Goal: Information Seeking & Learning: Check status

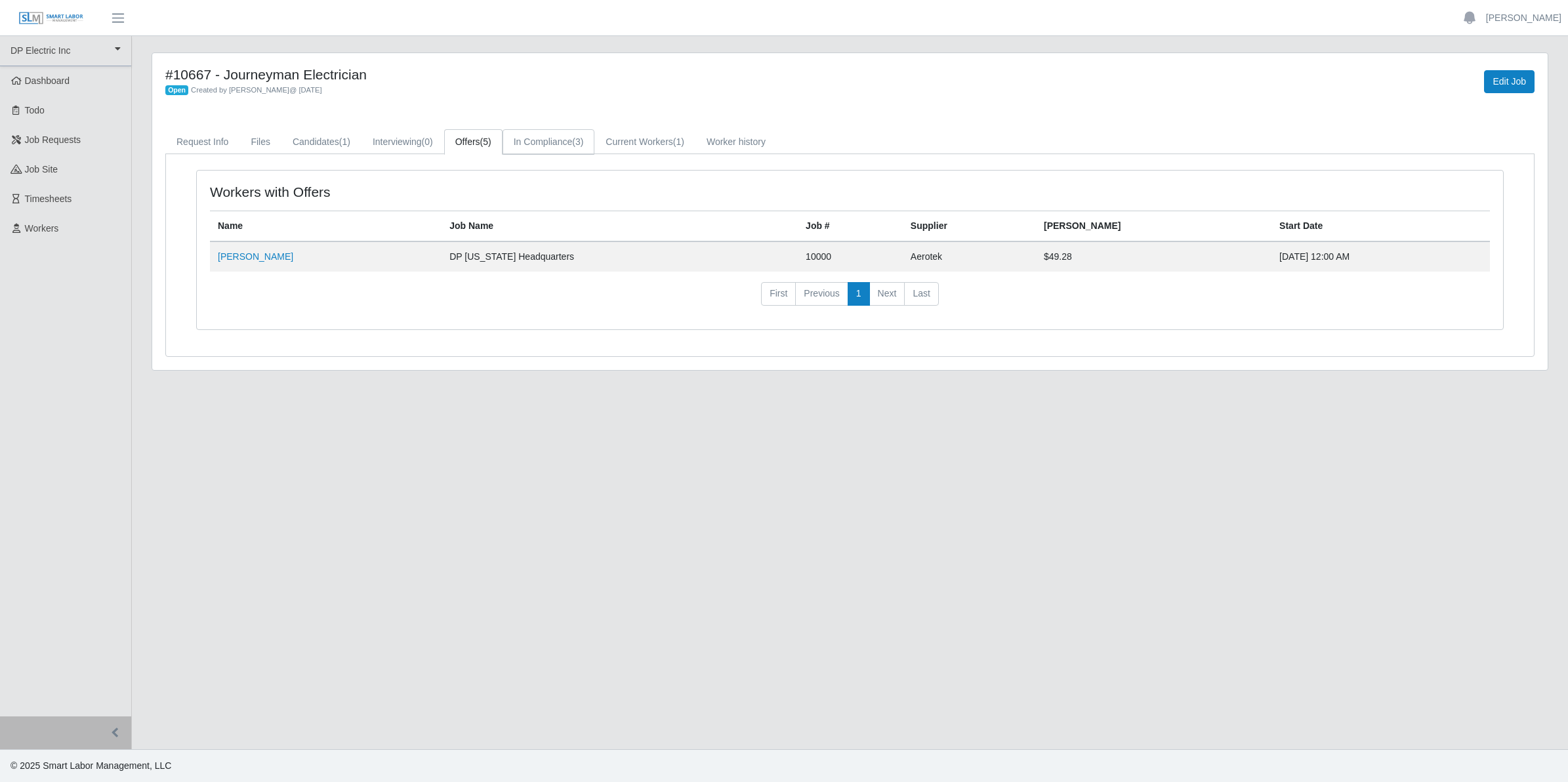
click at [566, 138] on link "In Compliance (3)" at bounding box center [549, 142] width 93 height 26
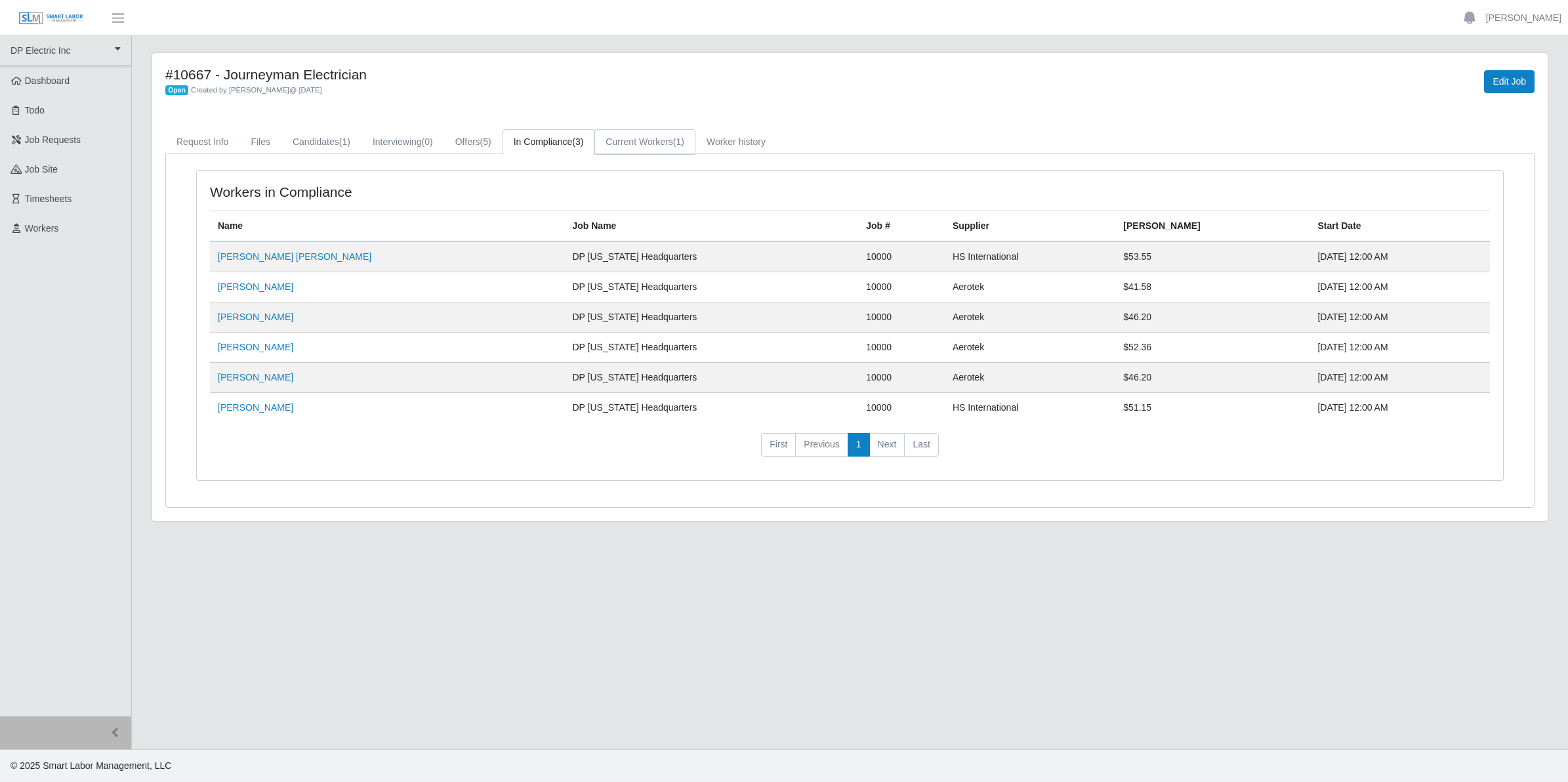
click at [625, 142] on link "Current Workers (1)" at bounding box center [645, 142] width 101 height 26
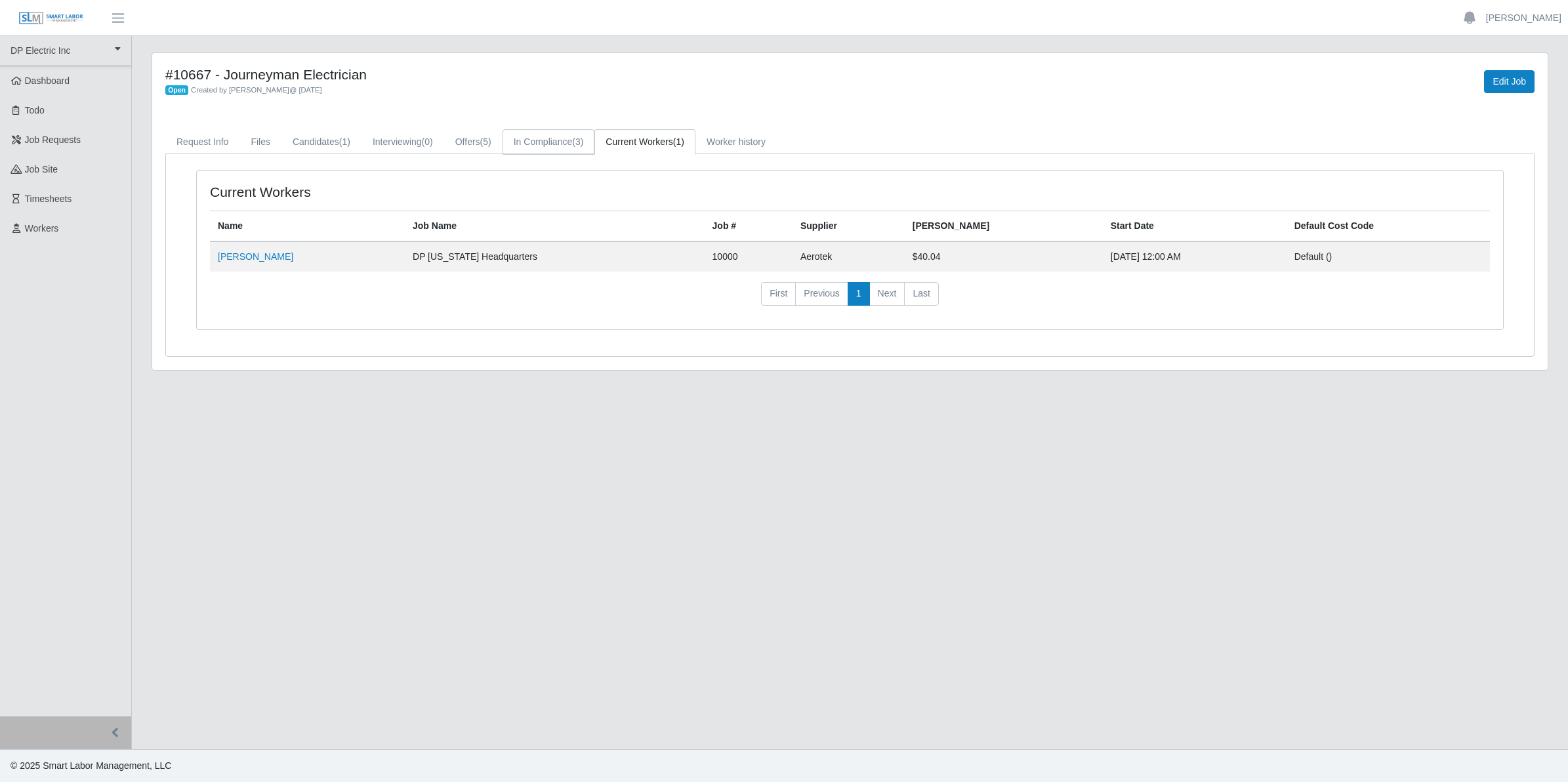
click at [534, 143] on link "In Compliance (3)" at bounding box center [549, 142] width 93 height 26
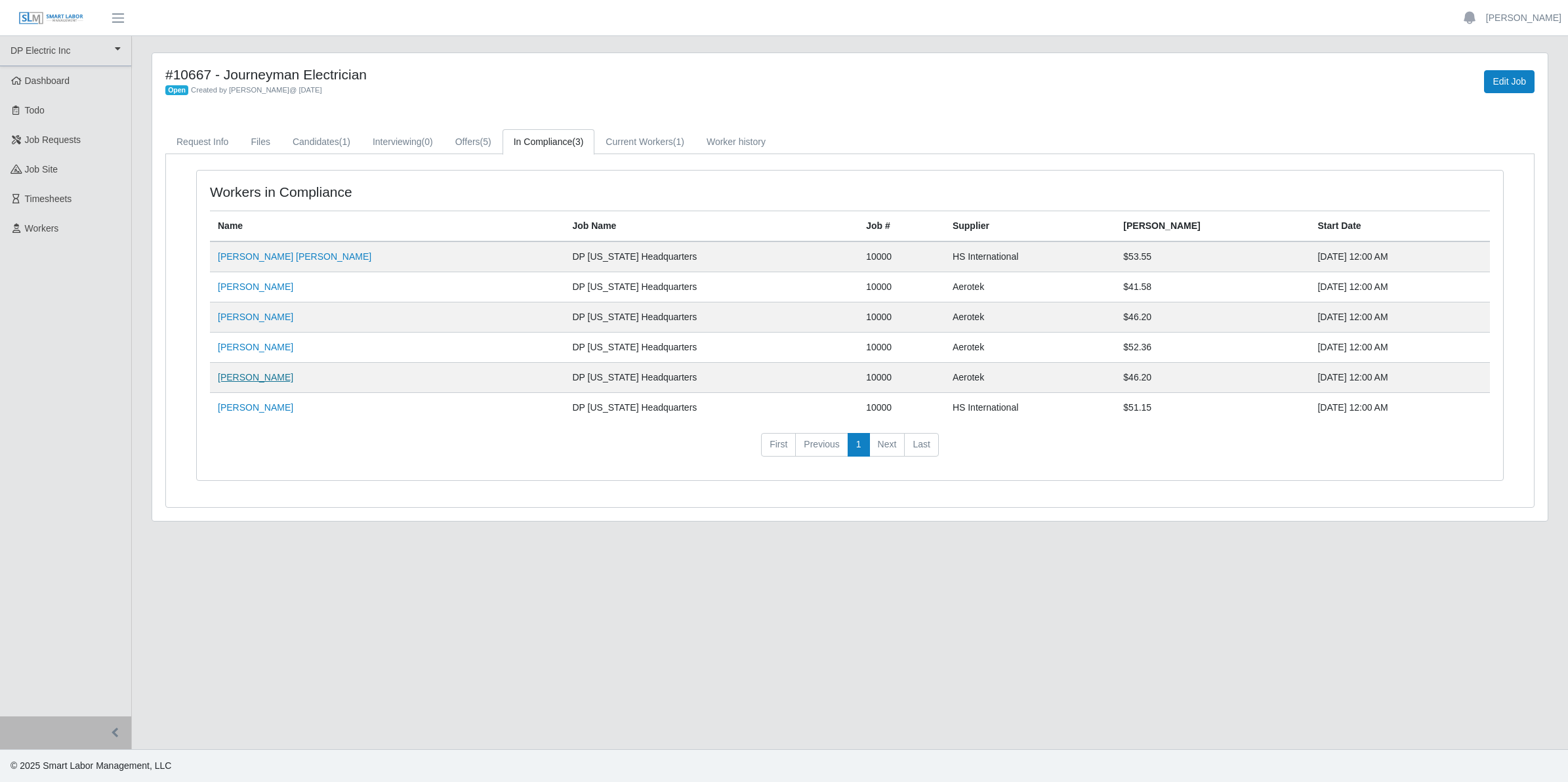
click at [250, 376] on link "Garrett Glesser" at bounding box center [256, 377] width 76 height 10
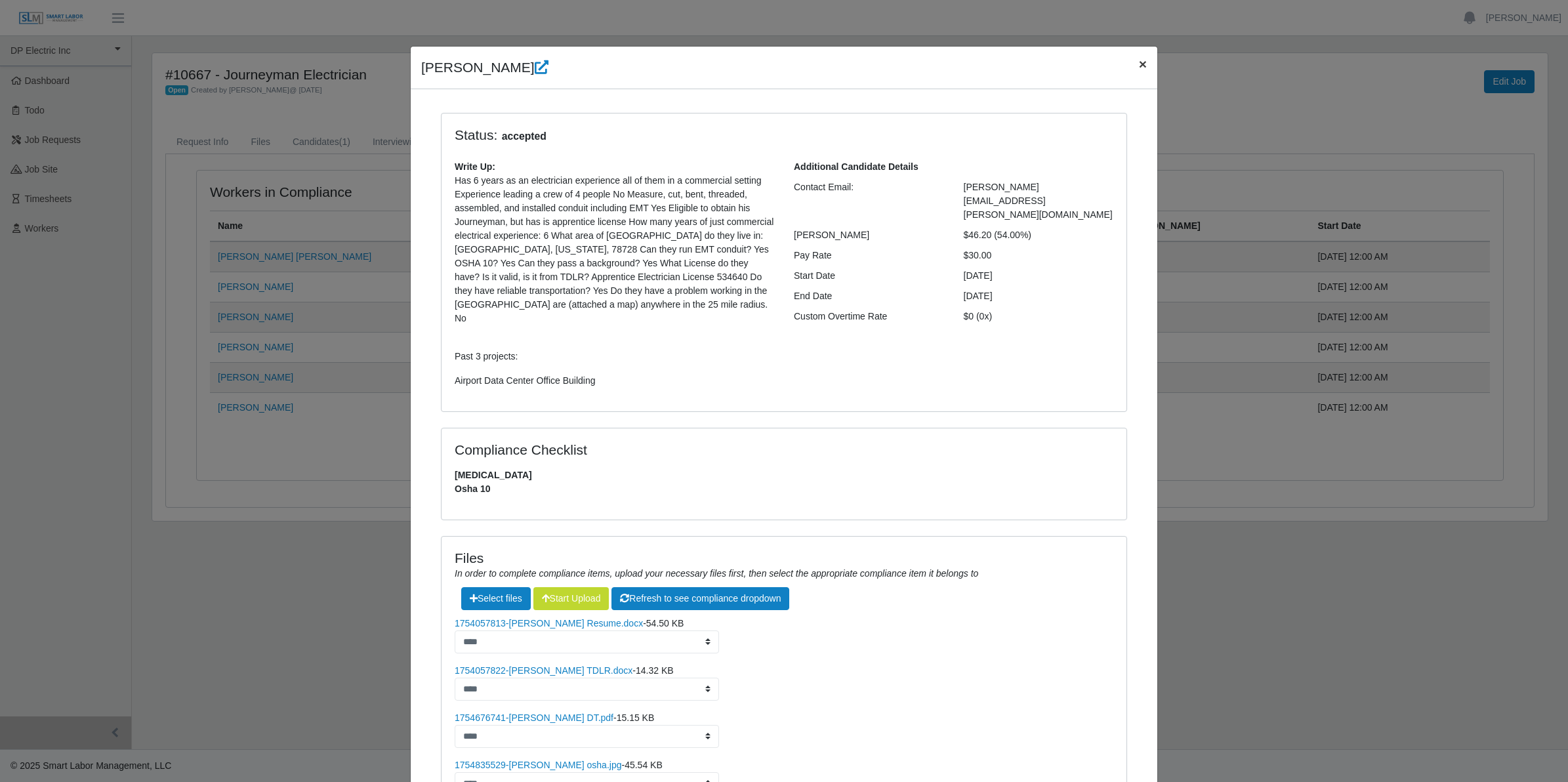
click at [1139, 62] on span "×" at bounding box center [1143, 64] width 8 height 15
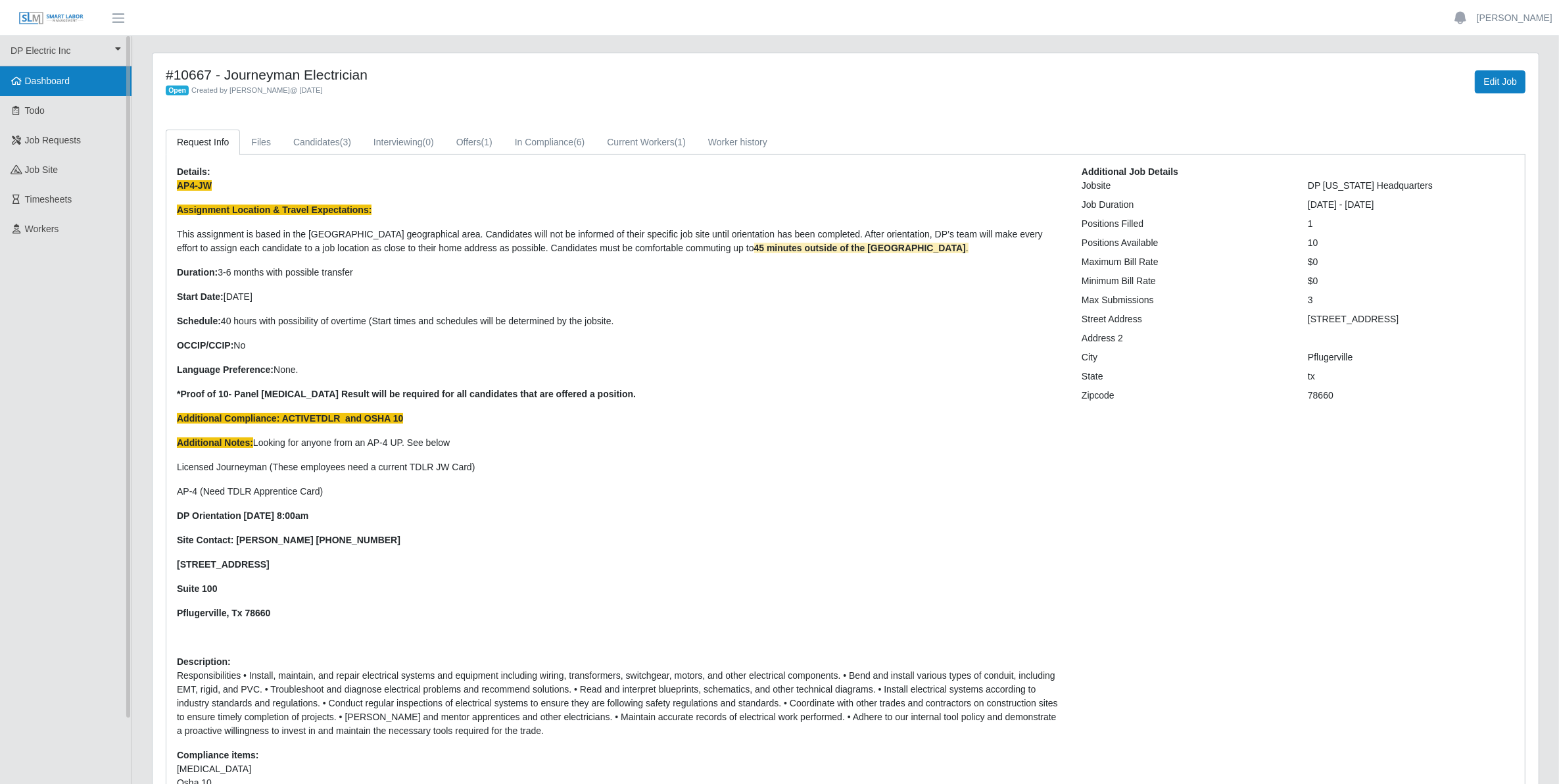
click at [38, 77] on span "Dashboard" at bounding box center [48, 80] width 46 height 10
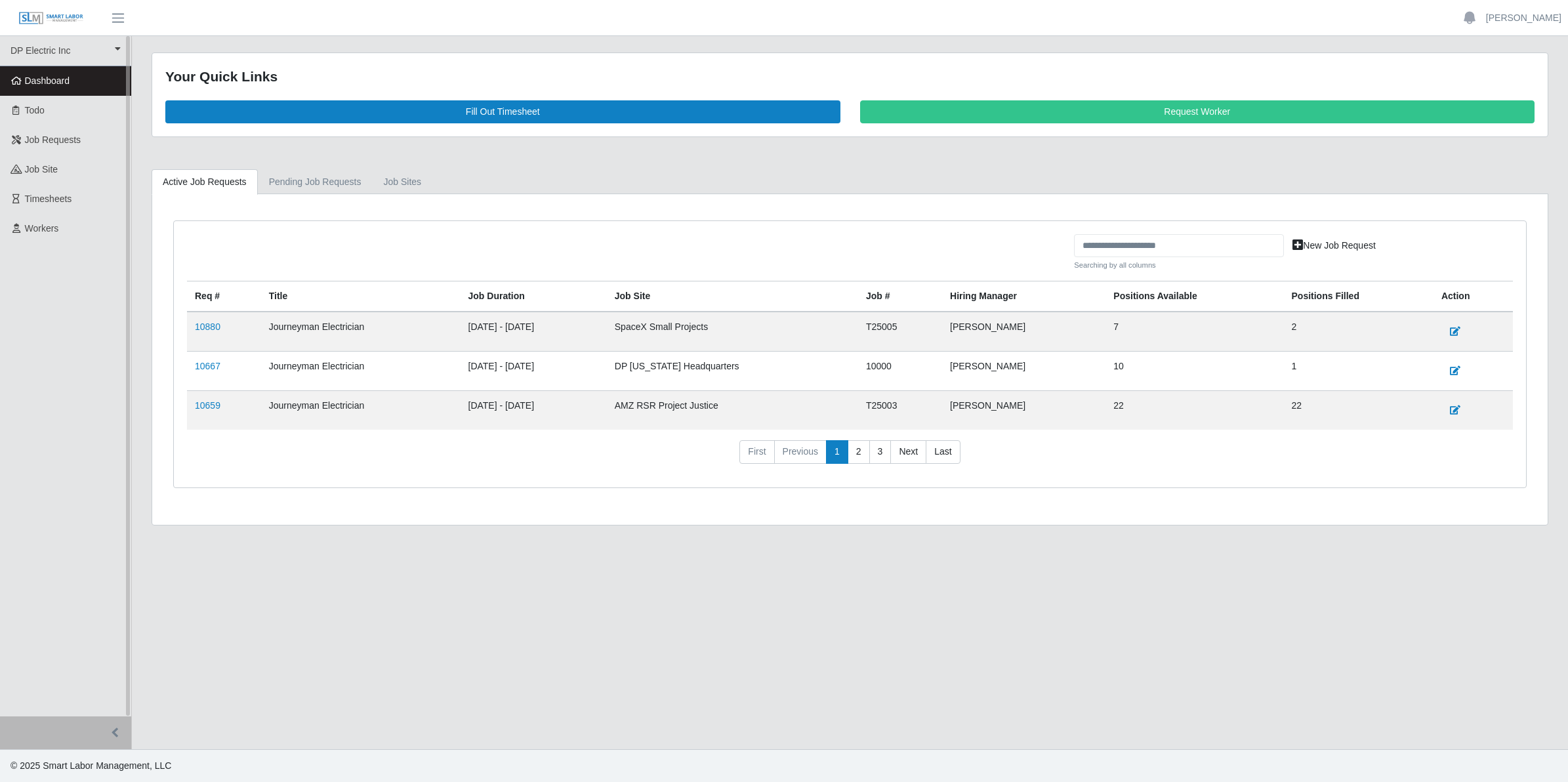
click at [54, 80] on span "Dashboard" at bounding box center [48, 80] width 46 height 10
click at [208, 368] on link "10667" at bounding box center [208, 365] width 26 height 10
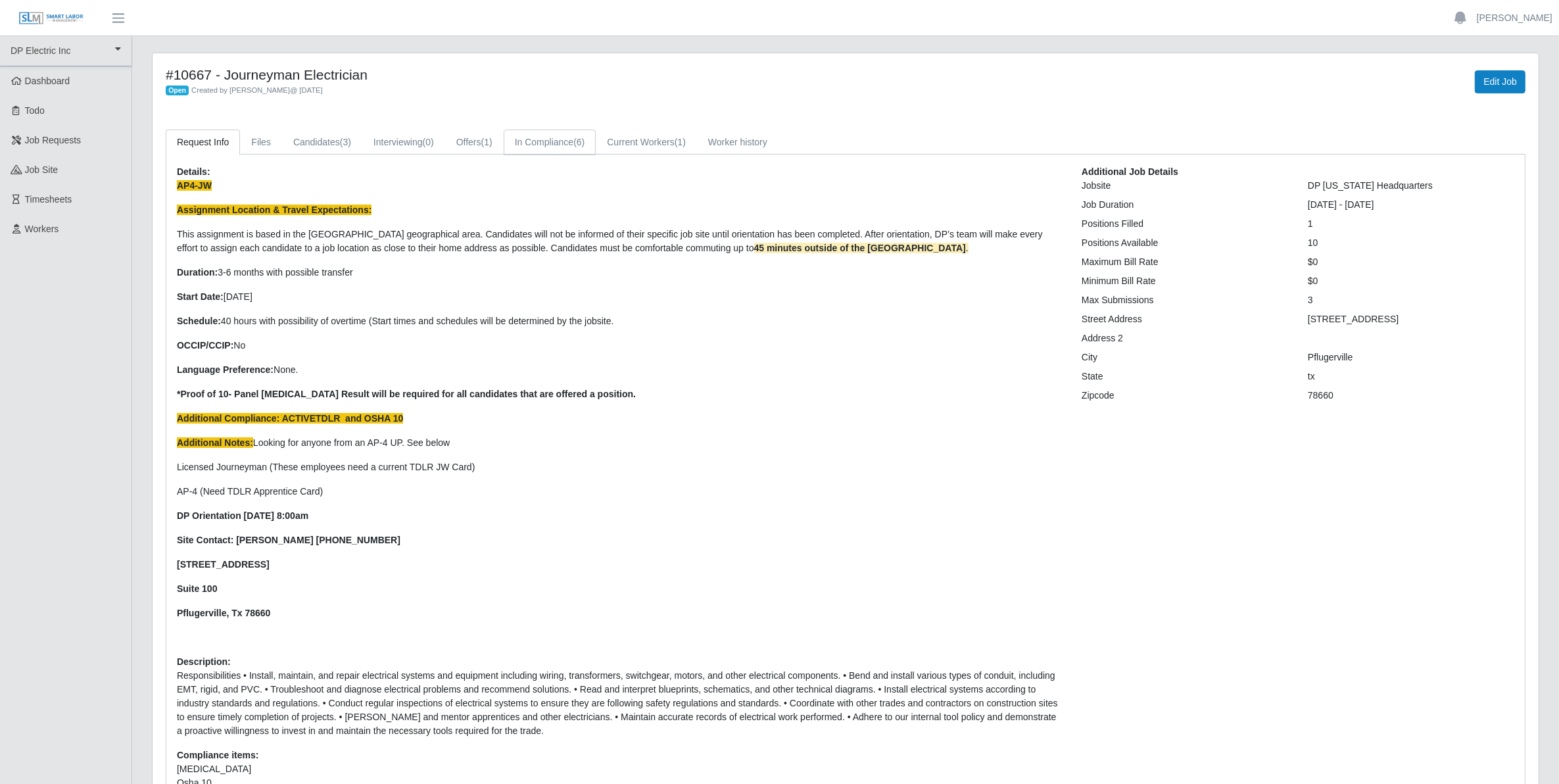
click at [566, 146] on link "In Compliance (6)" at bounding box center [550, 142] width 93 height 26
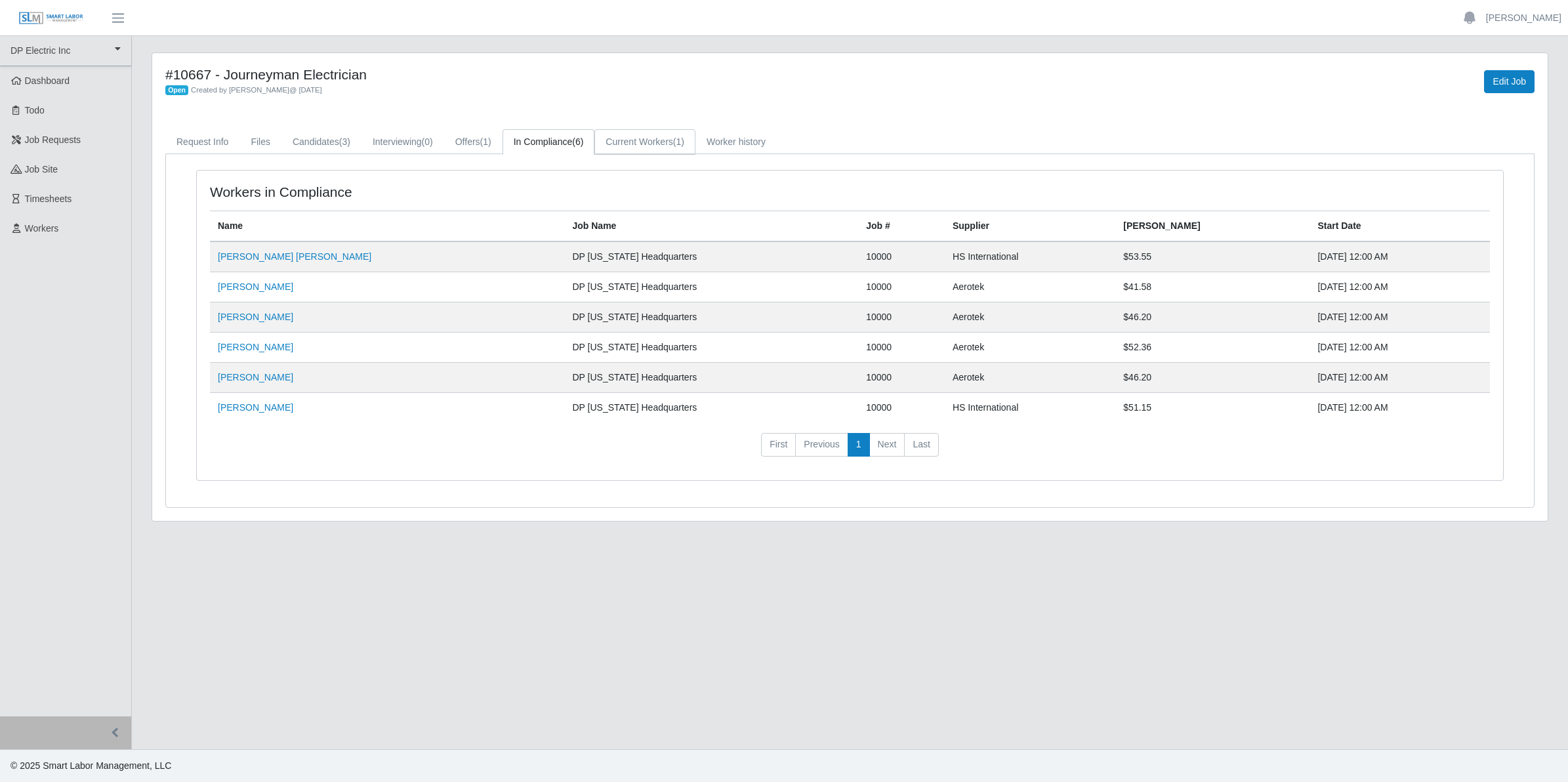
click at [634, 139] on link "Current Workers (1)" at bounding box center [645, 142] width 101 height 26
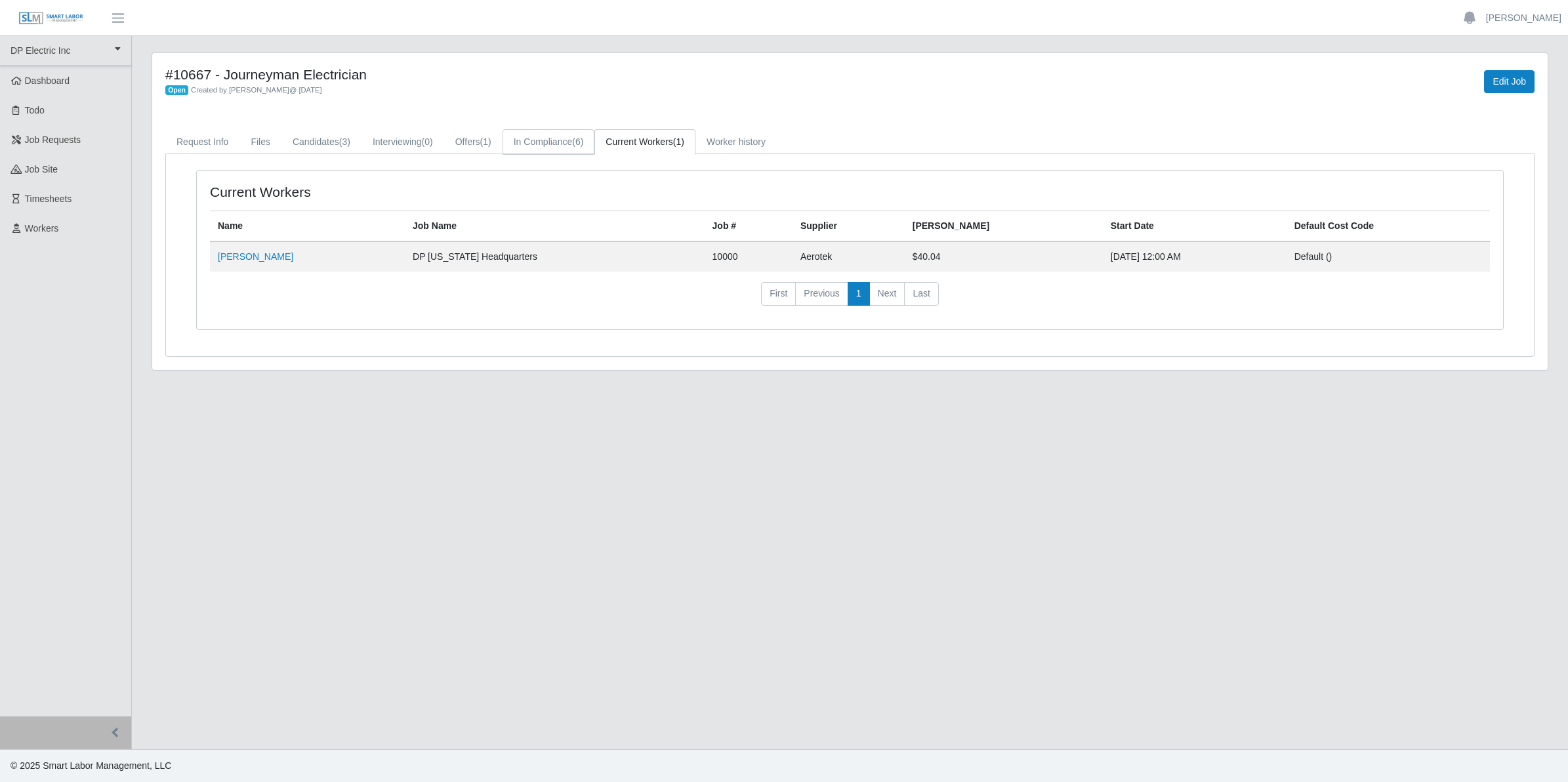
click at [564, 144] on link "In Compliance (6)" at bounding box center [549, 142] width 93 height 26
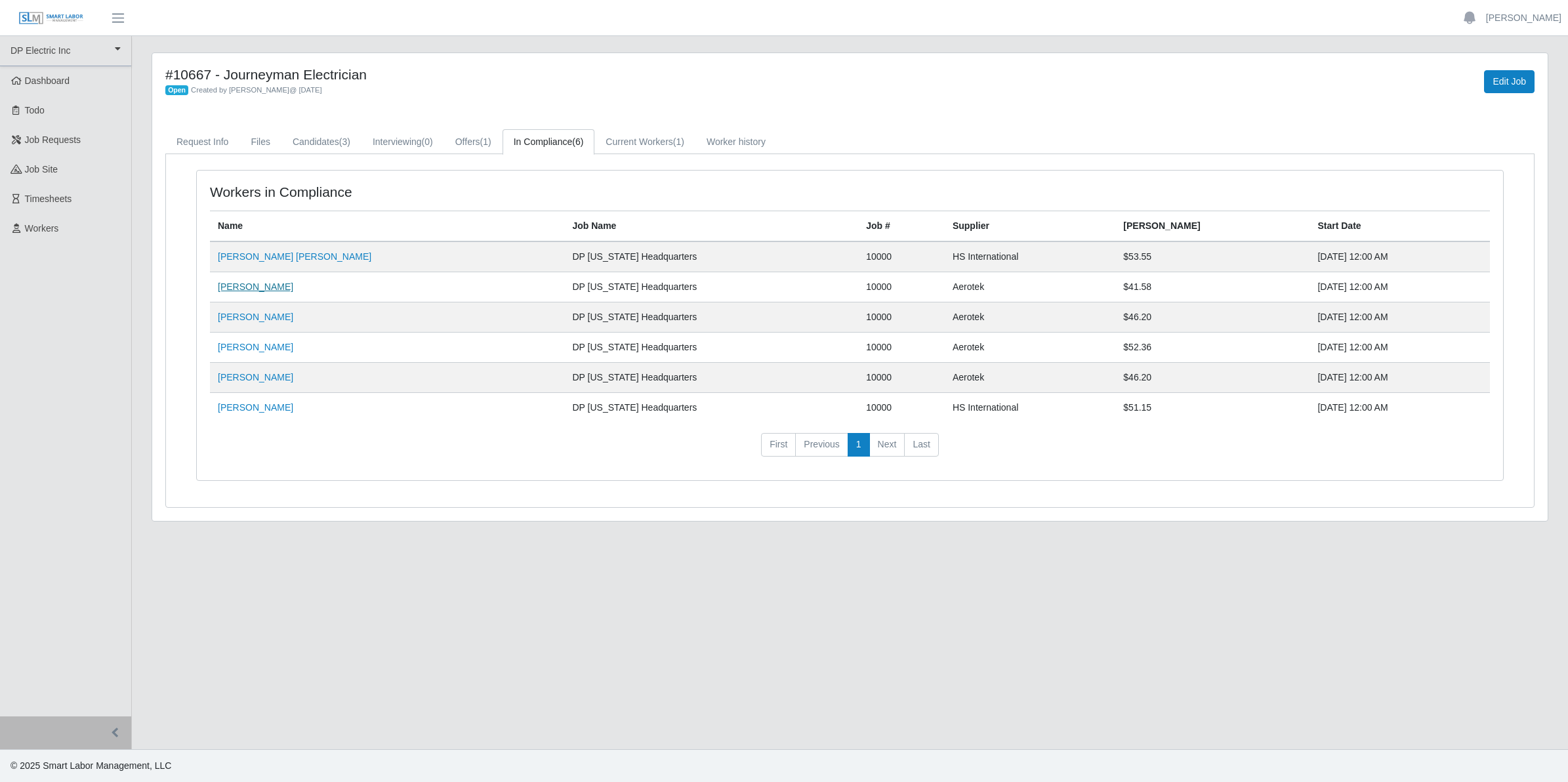
click at [246, 290] on link "Edgar Torress" at bounding box center [256, 286] width 76 height 10
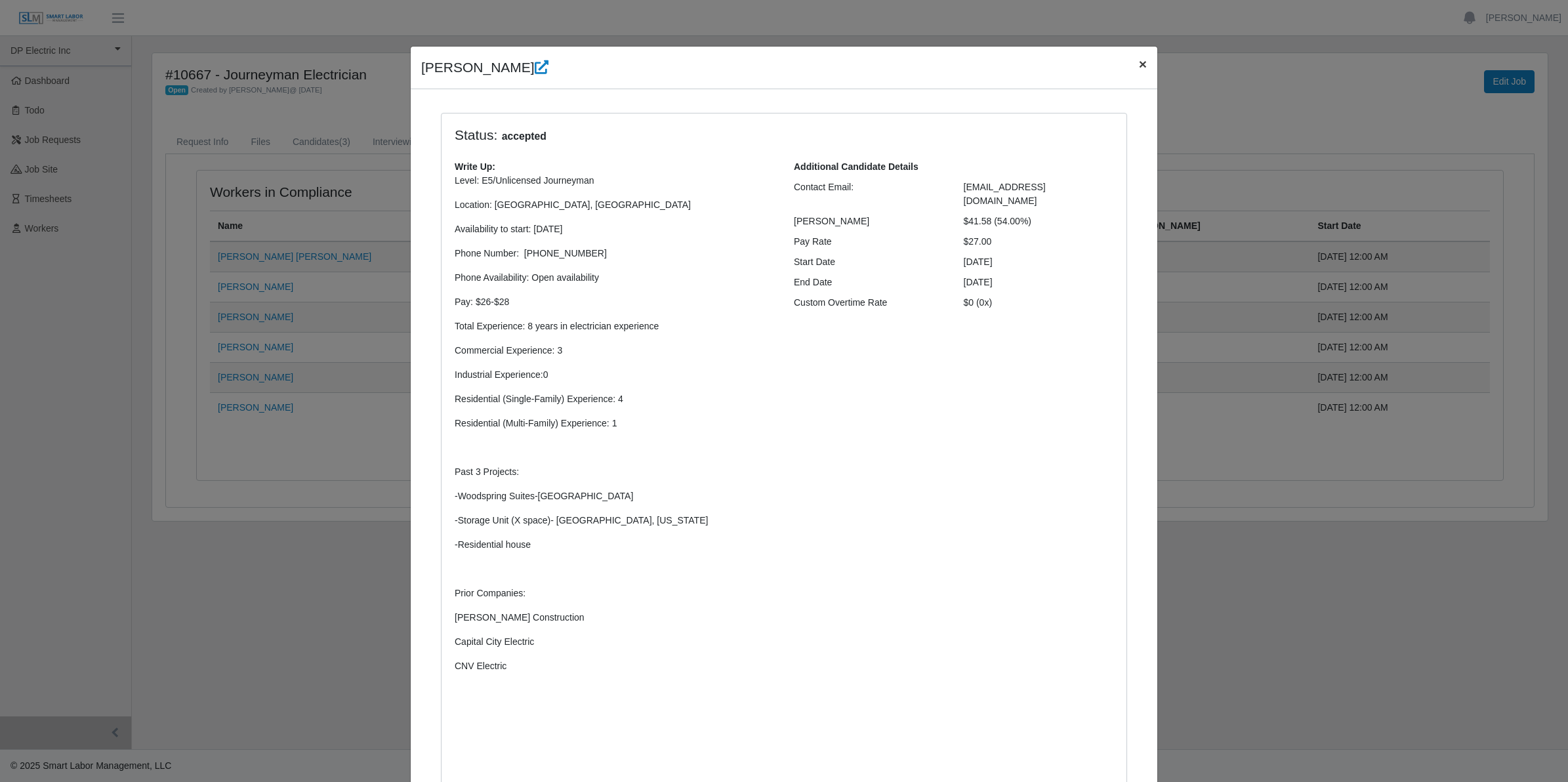
drag, startPoint x: 1137, startPoint y: 65, endPoint x: 932, endPoint y: 101, distance: 208.1
click at [1139, 65] on span "×" at bounding box center [1143, 64] width 8 height 15
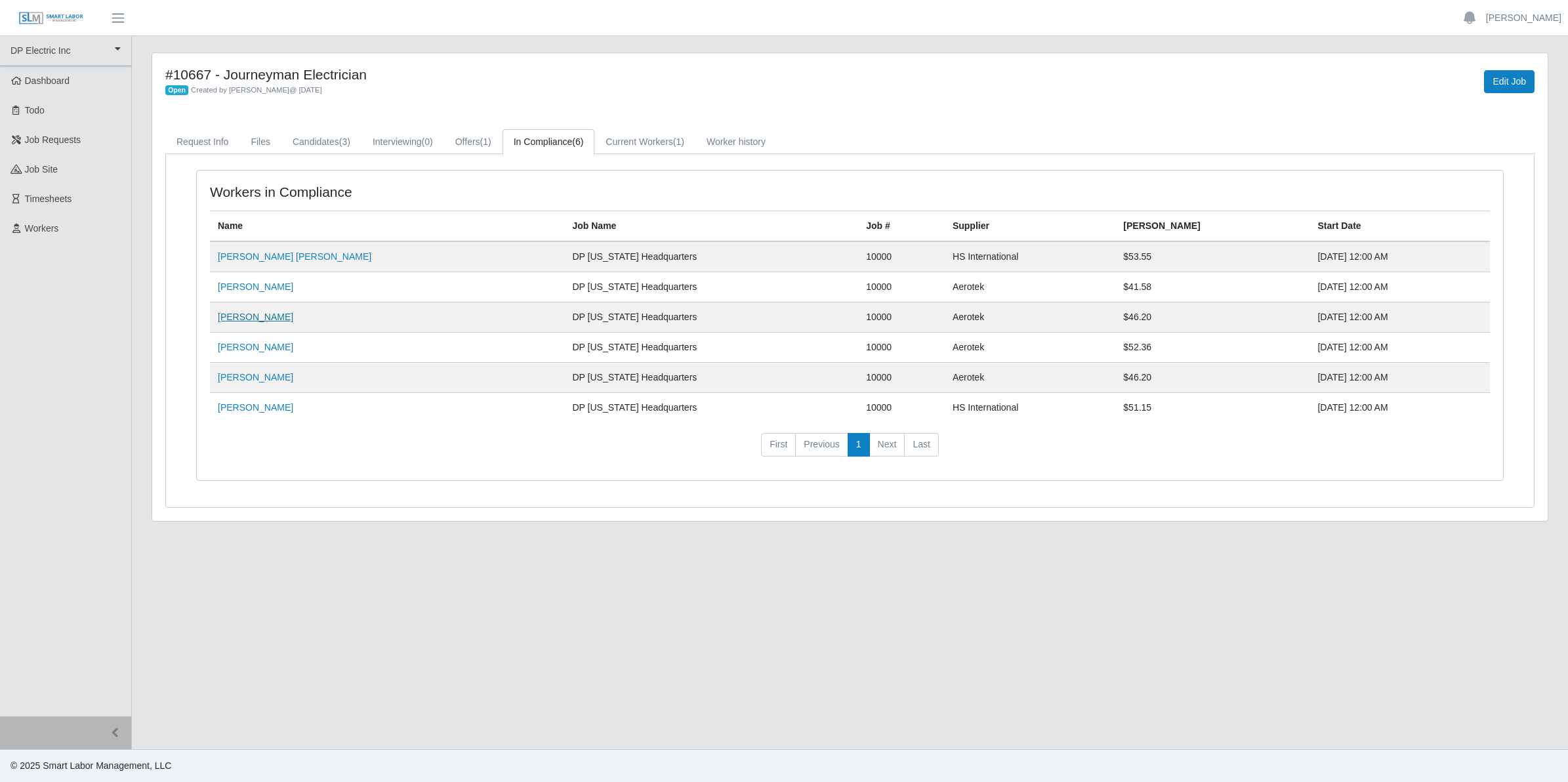
click at [244, 319] on link "[PERSON_NAME]" at bounding box center [256, 316] width 76 height 10
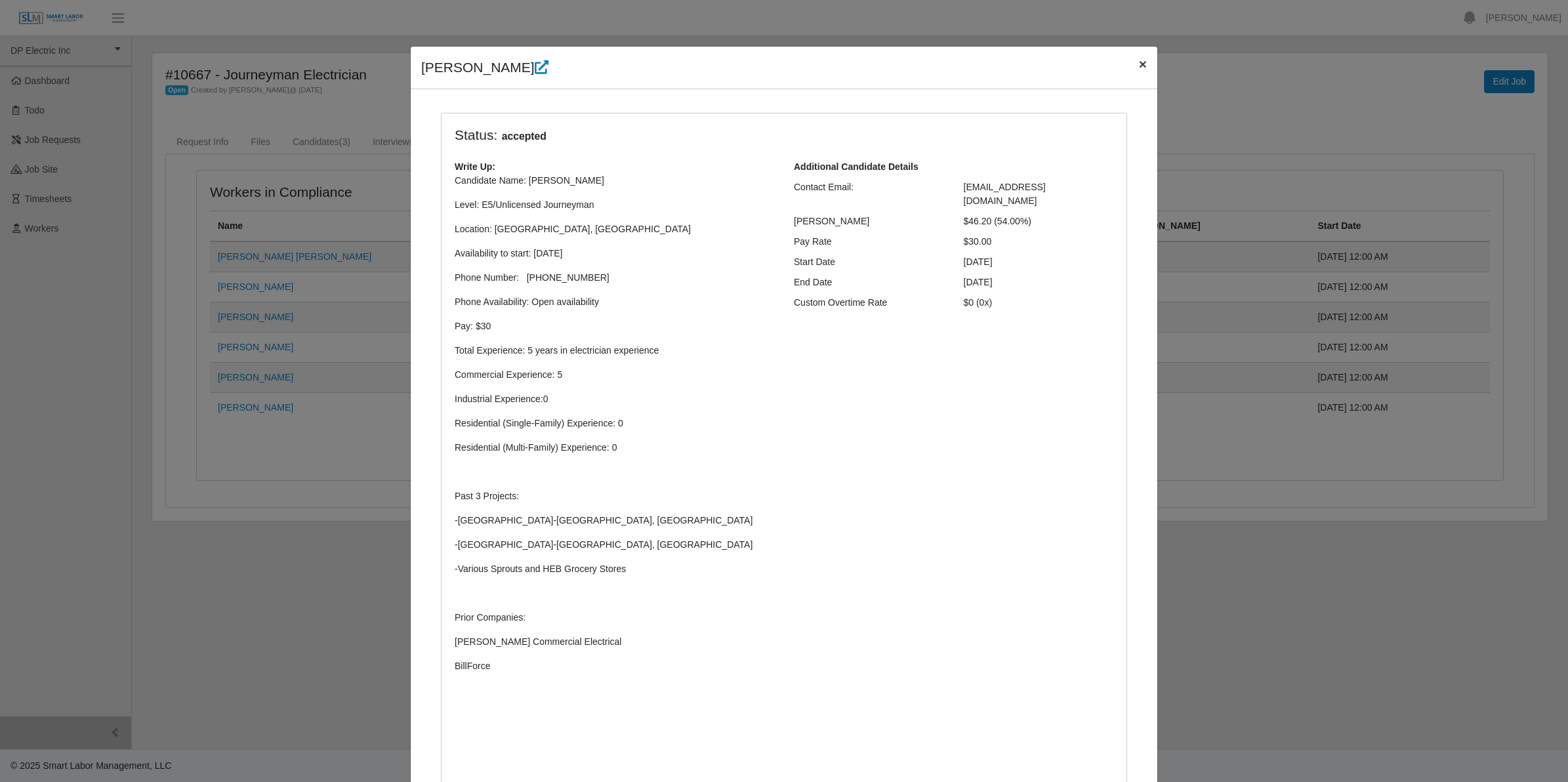
click at [1141, 62] on button "×" at bounding box center [1143, 64] width 29 height 35
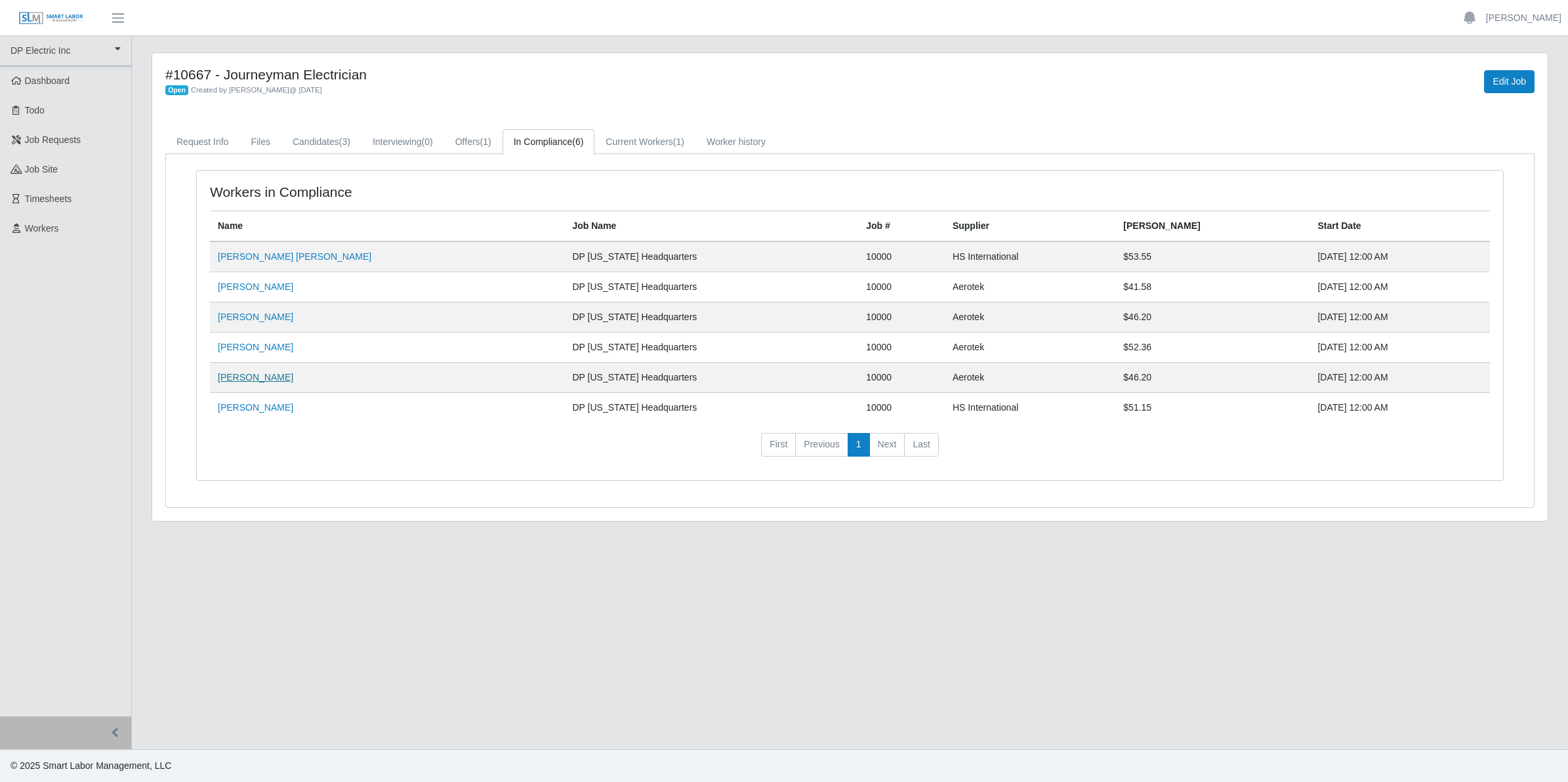
click at [241, 382] on link "[PERSON_NAME]" at bounding box center [256, 377] width 76 height 10
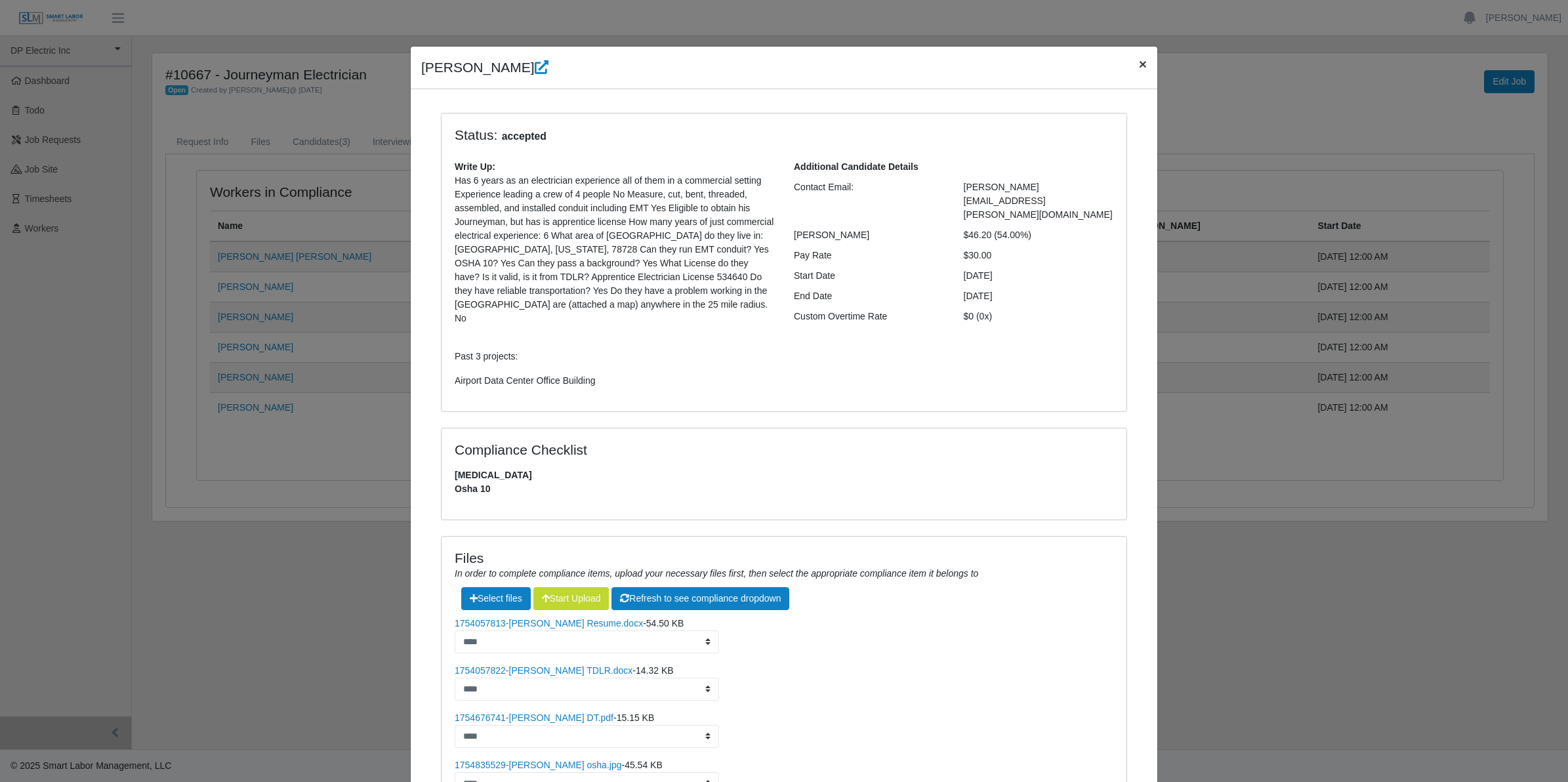
click at [1139, 65] on span "×" at bounding box center [1143, 64] width 8 height 15
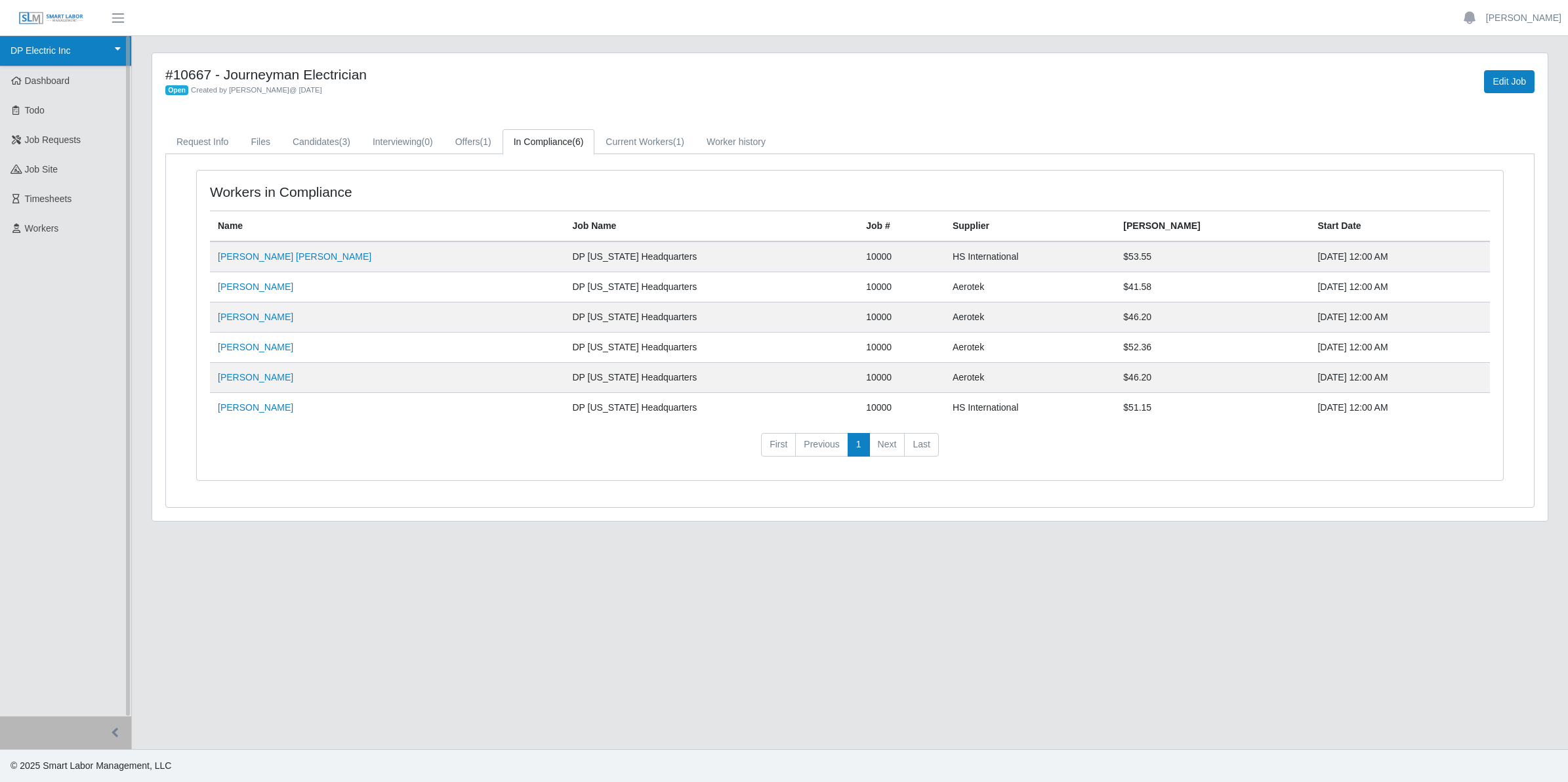
click at [57, 53] on link "DP Electric Inc" at bounding box center [65, 51] width 131 height 30
click at [64, 83] on div "DP Electric Inc" at bounding box center [56, 82] width 104 height 27
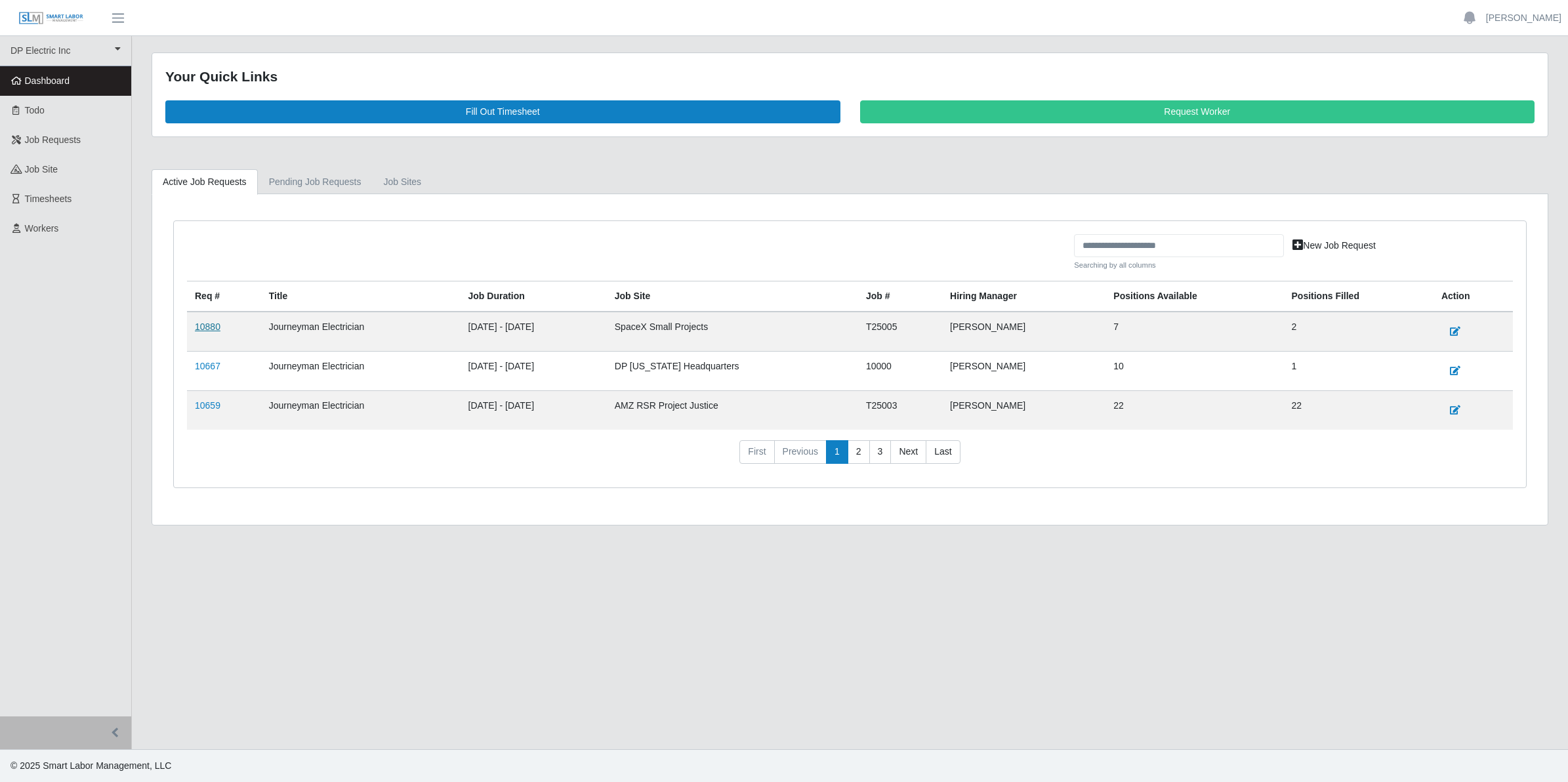
click at [209, 329] on link "10880" at bounding box center [208, 326] width 26 height 10
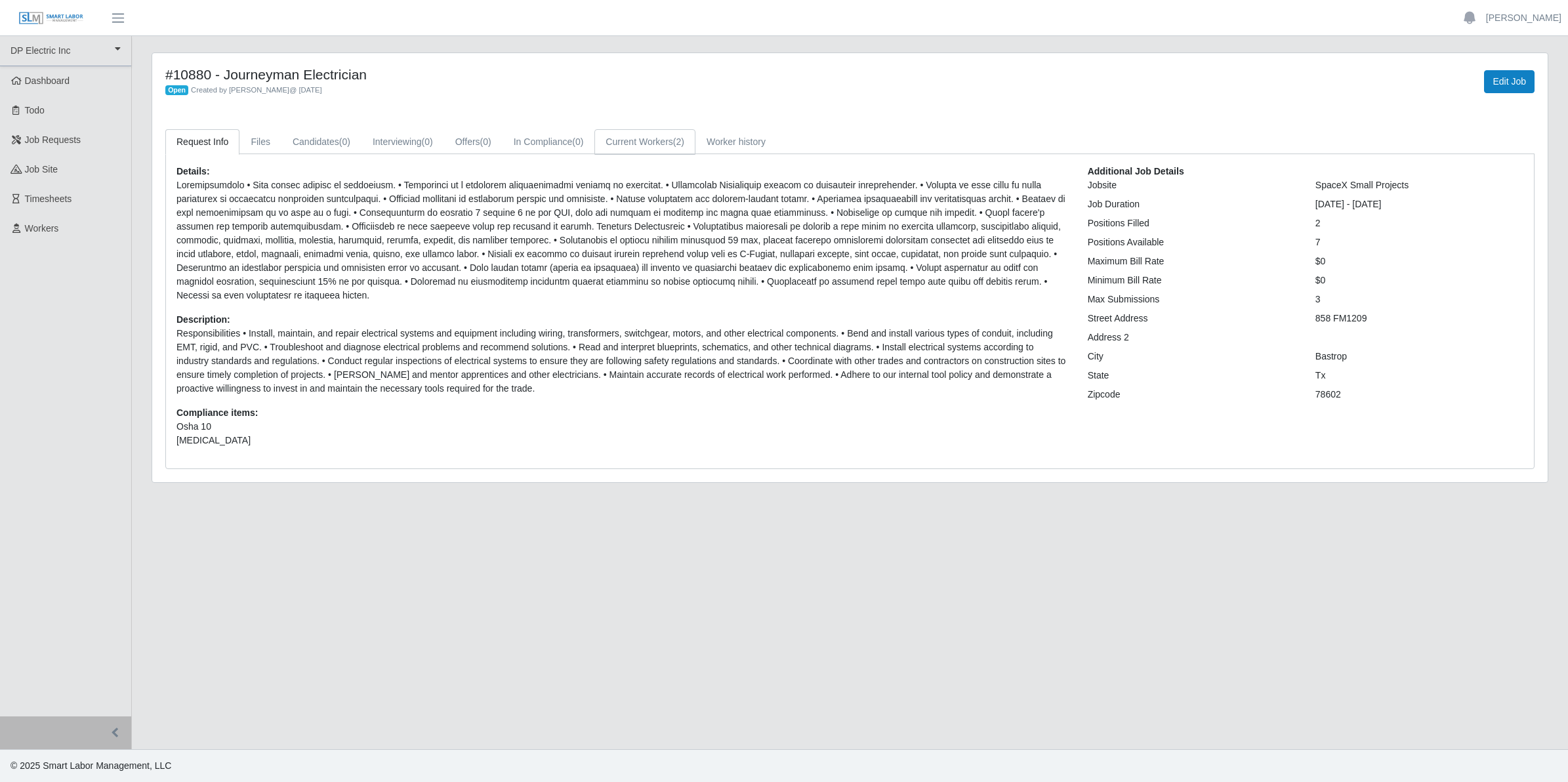
click at [621, 149] on link "Current Workers (2)" at bounding box center [645, 142] width 101 height 26
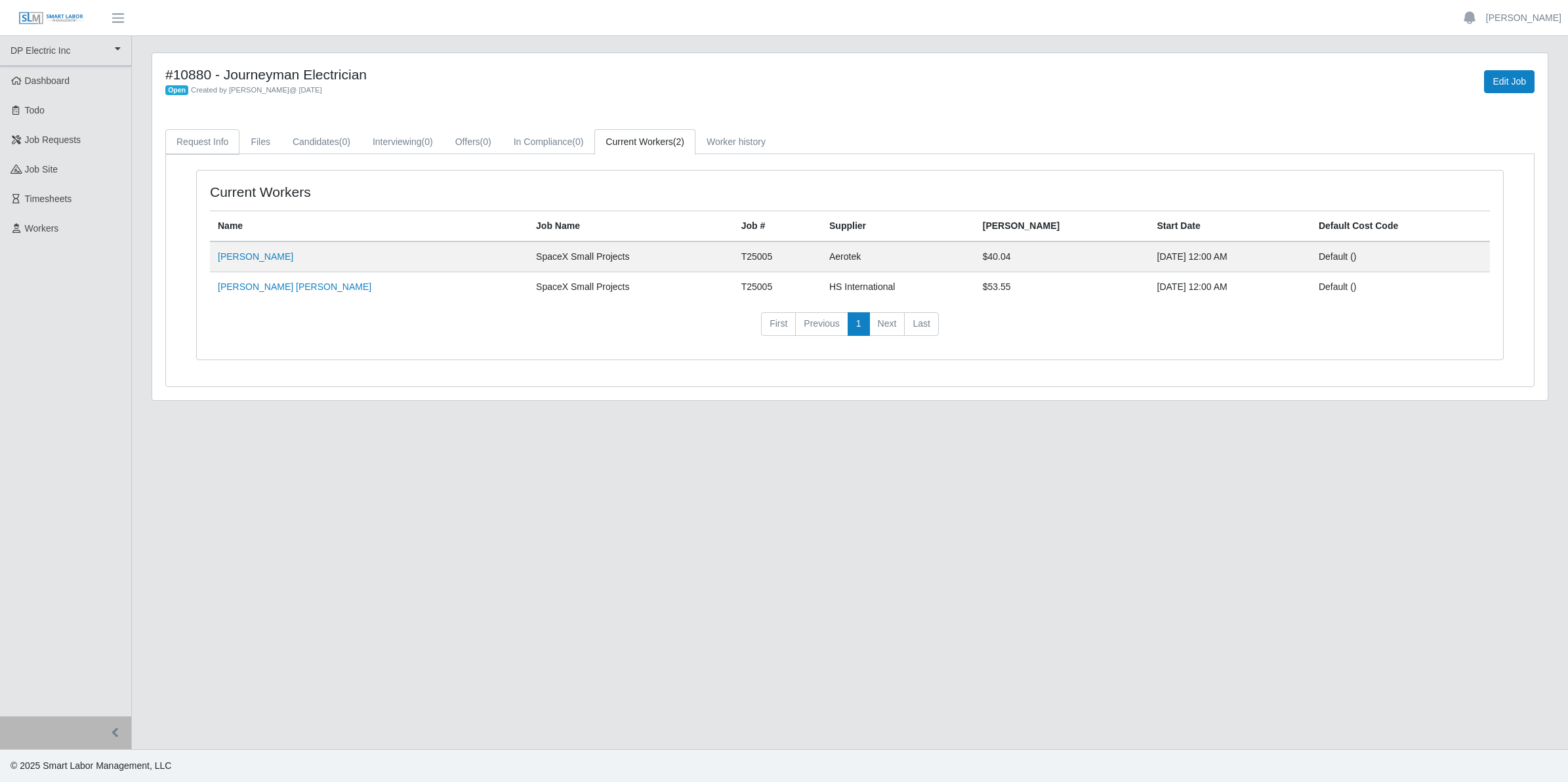
click at [201, 142] on link "Request Info" at bounding box center [202, 142] width 74 height 26
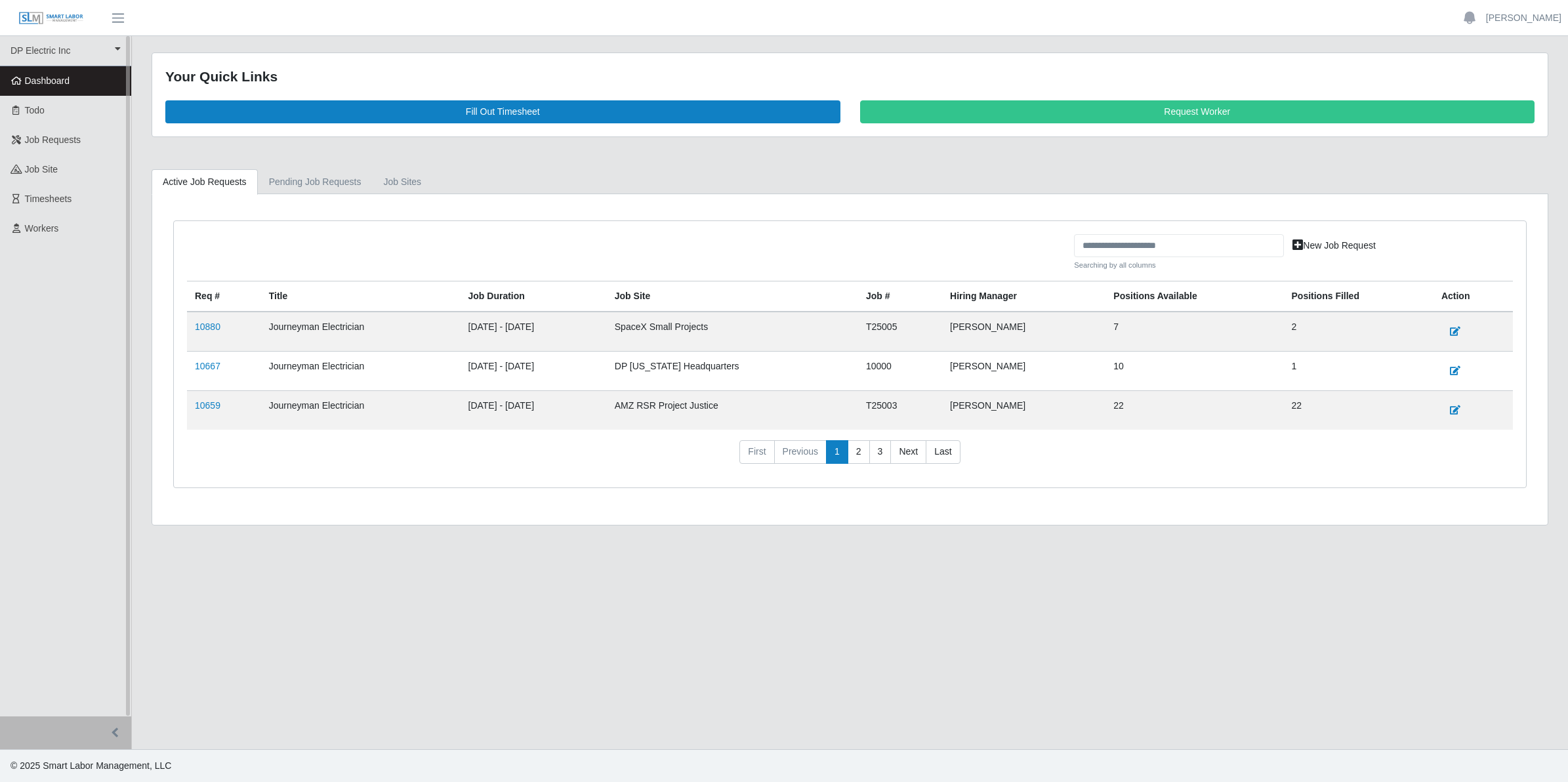
click at [43, 82] on span "Dashboard" at bounding box center [48, 80] width 46 height 10
click at [202, 368] on link "10667" at bounding box center [208, 365] width 26 height 10
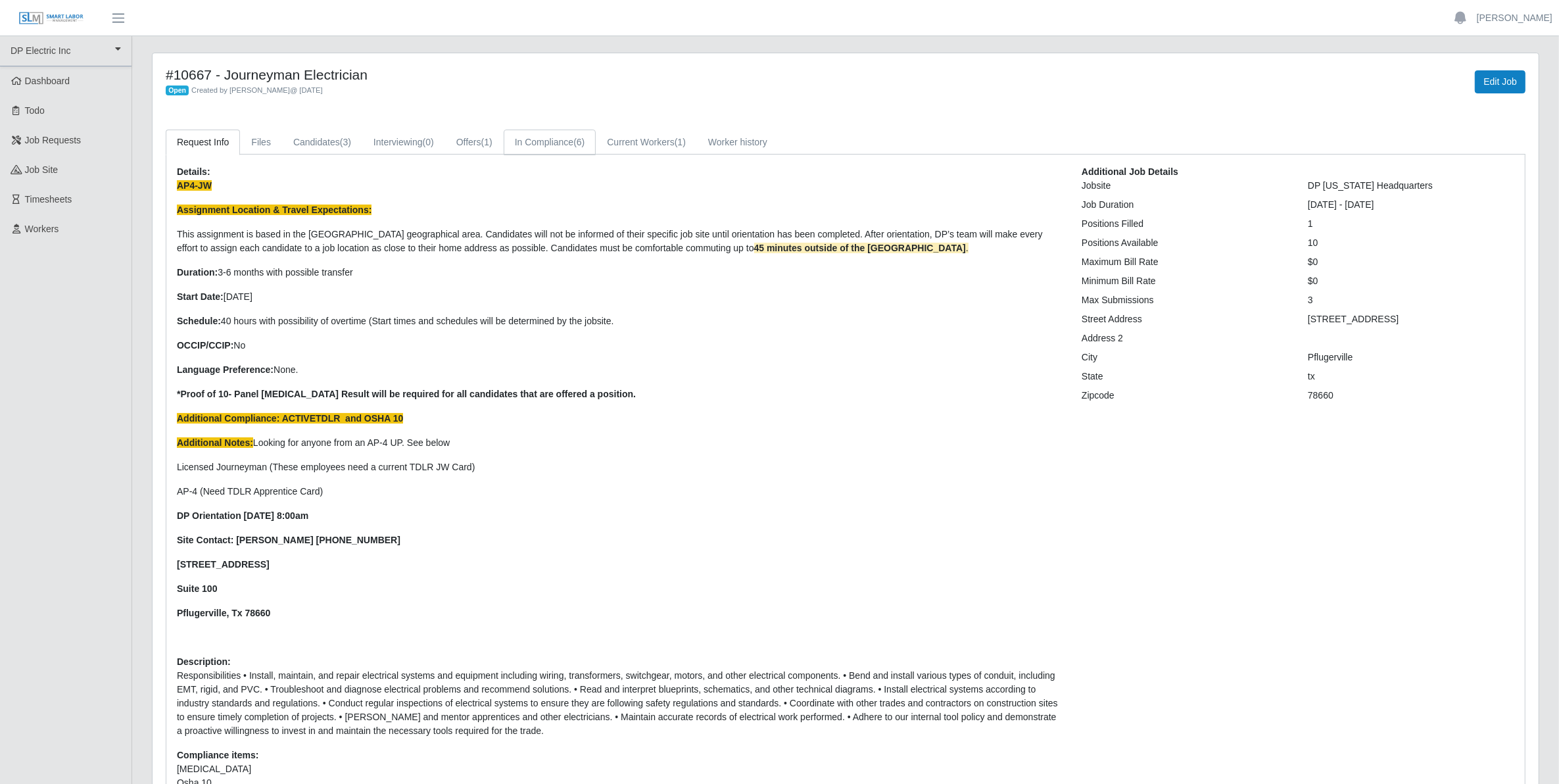
click at [541, 142] on link "In Compliance (6)" at bounding box center [550, 142] width 93 height 26
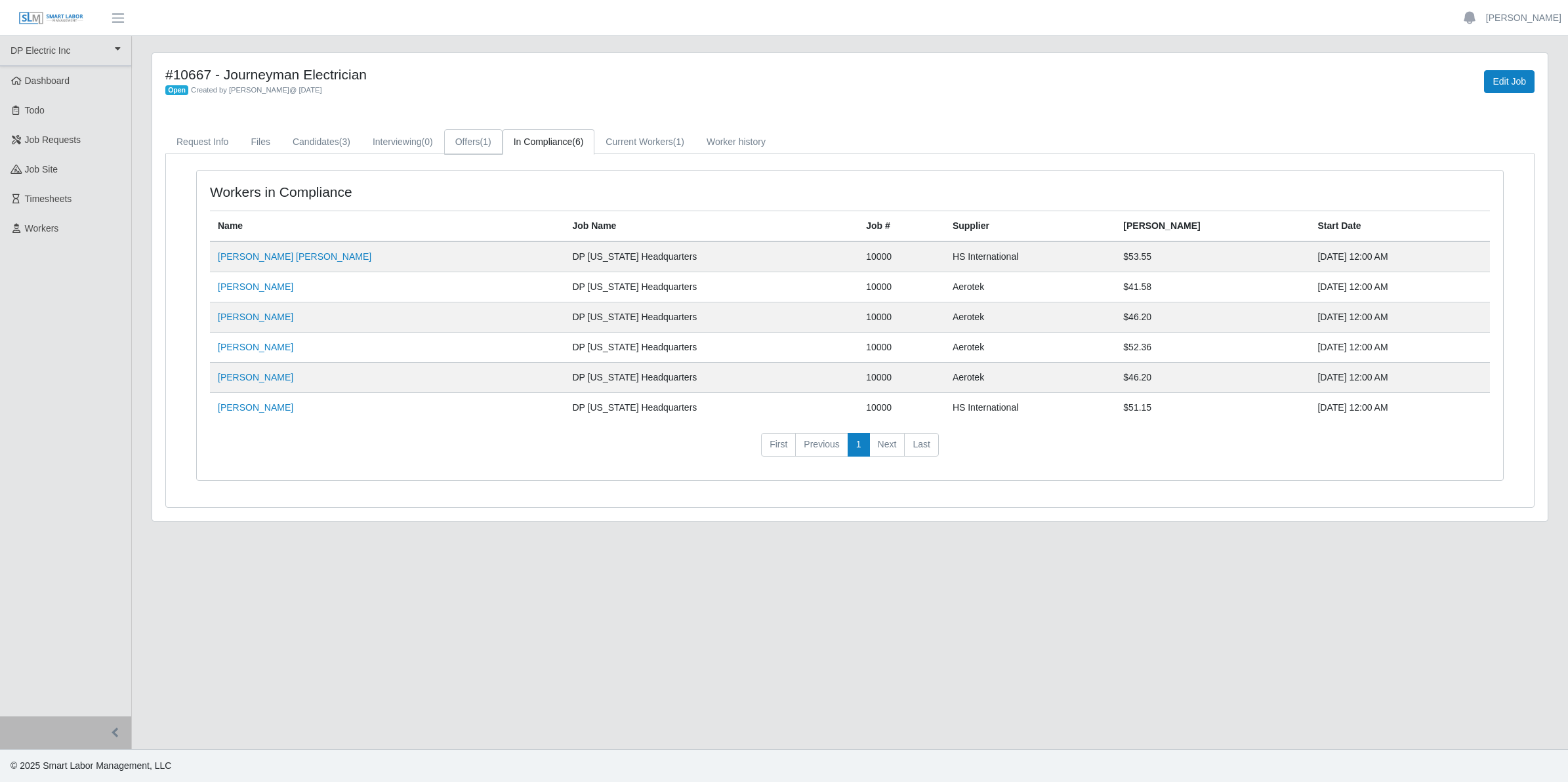
click at [467, 151] on link "Offers (1)" at bounding box center [473, 142] width 58 height 26
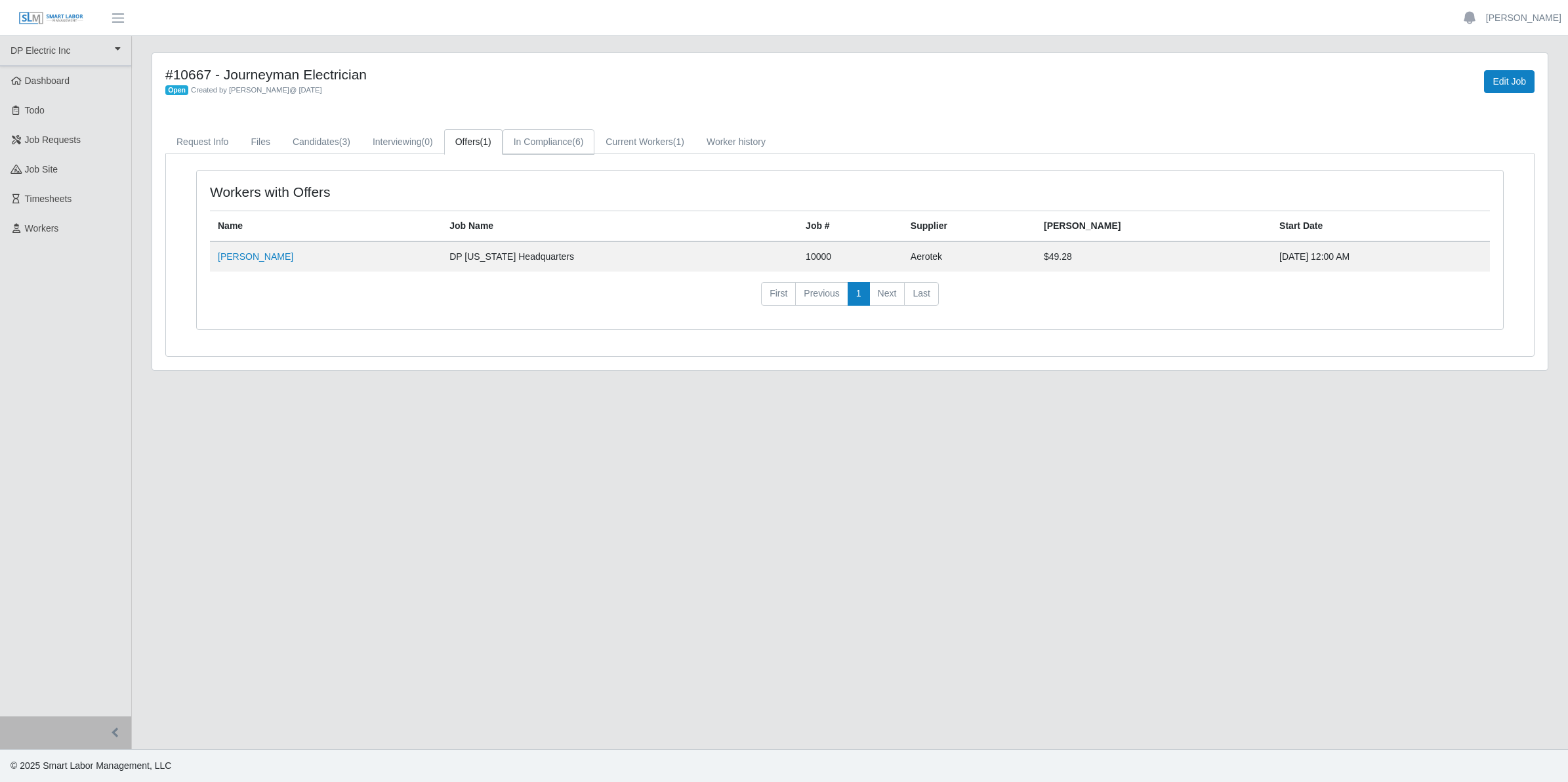
click at [557, 142] on link "In Compliance (6)" at bounding box center [549, 142] width 93 height 26
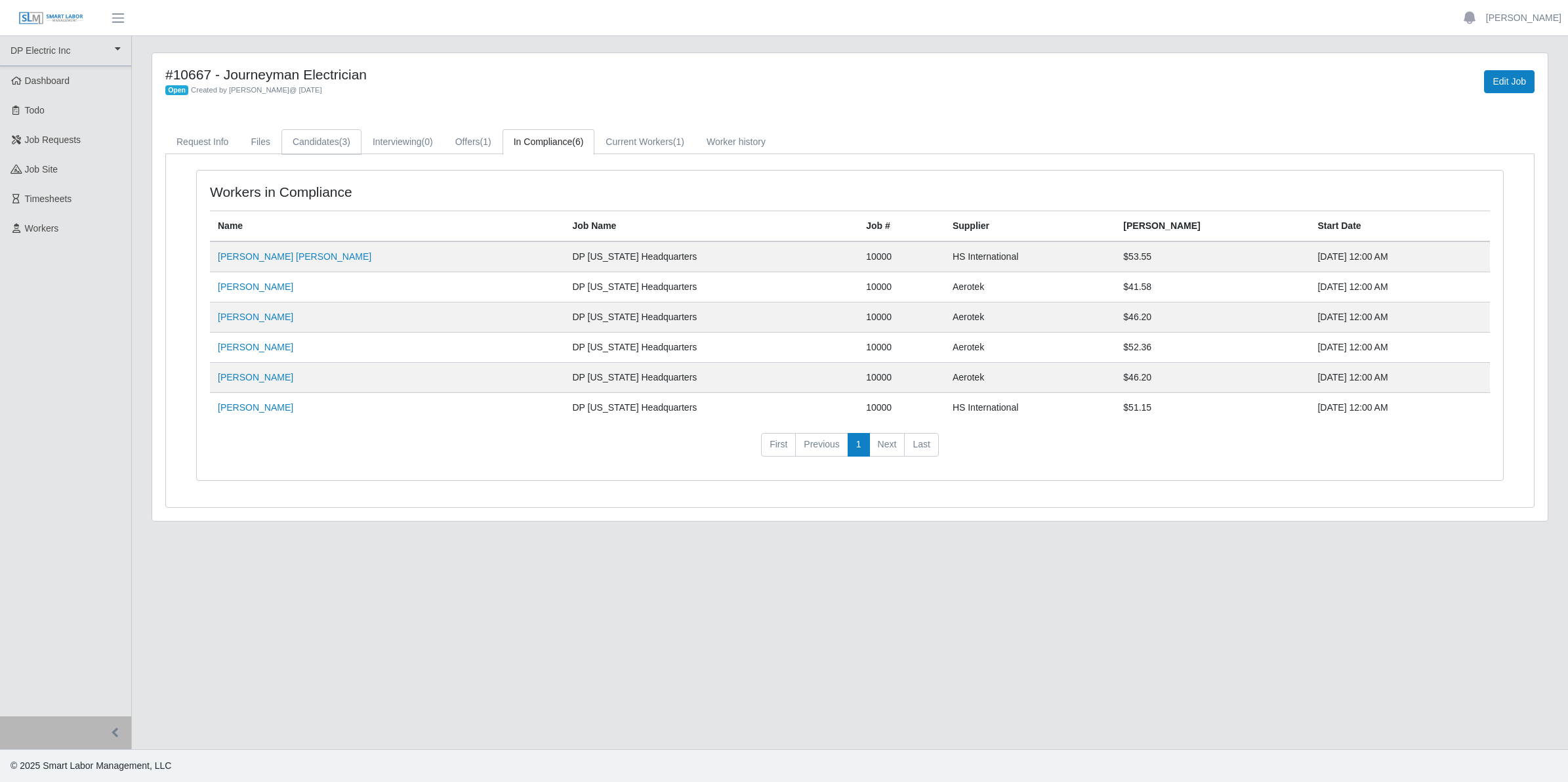
click at [309, 138] on link "Candidates (3)" at bounding box center [322, 142] width 80 height 26
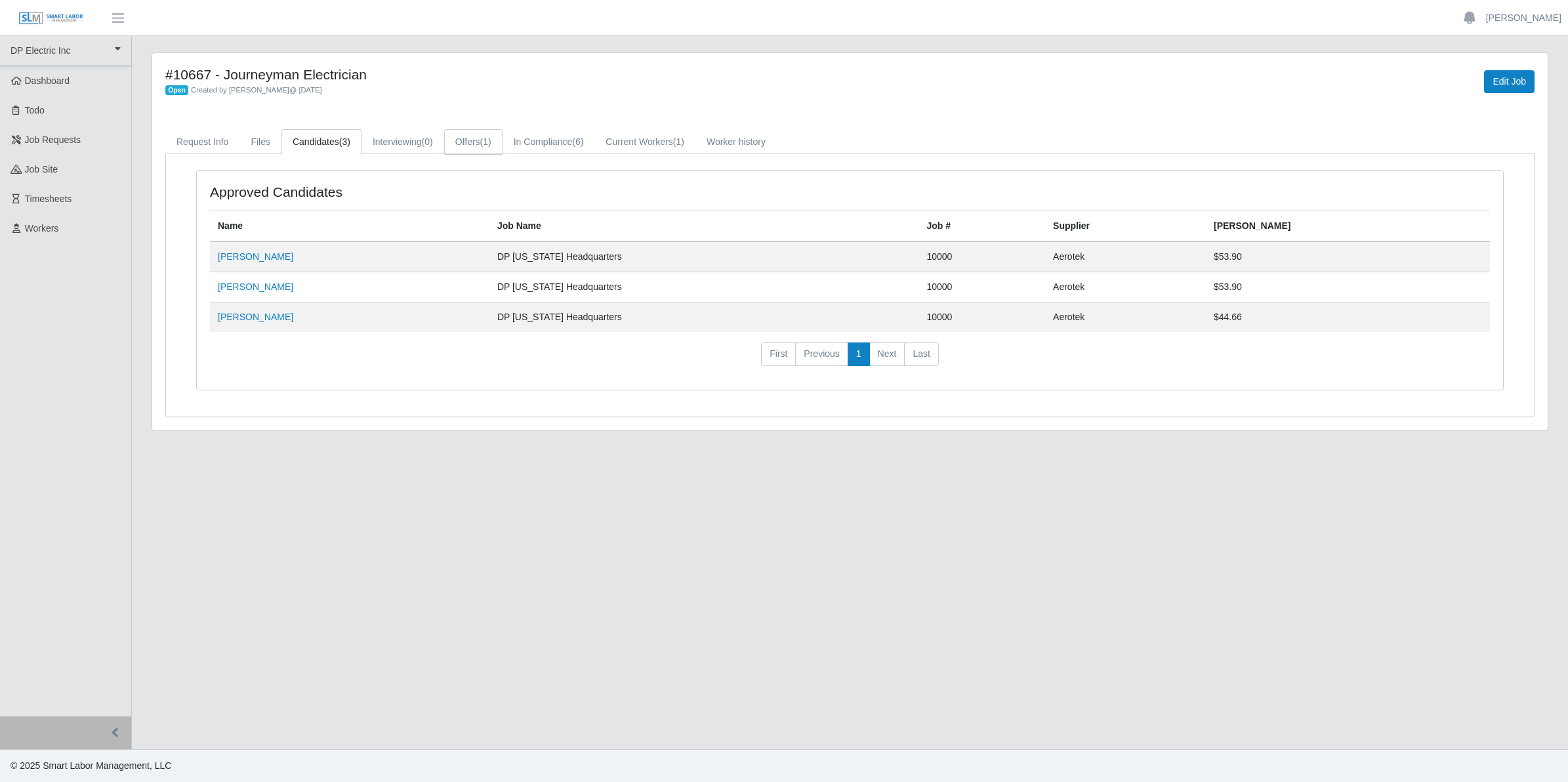
click at [464, 142] on link "Offers (1)" at bounding box center [473, 142] width 58 height 26
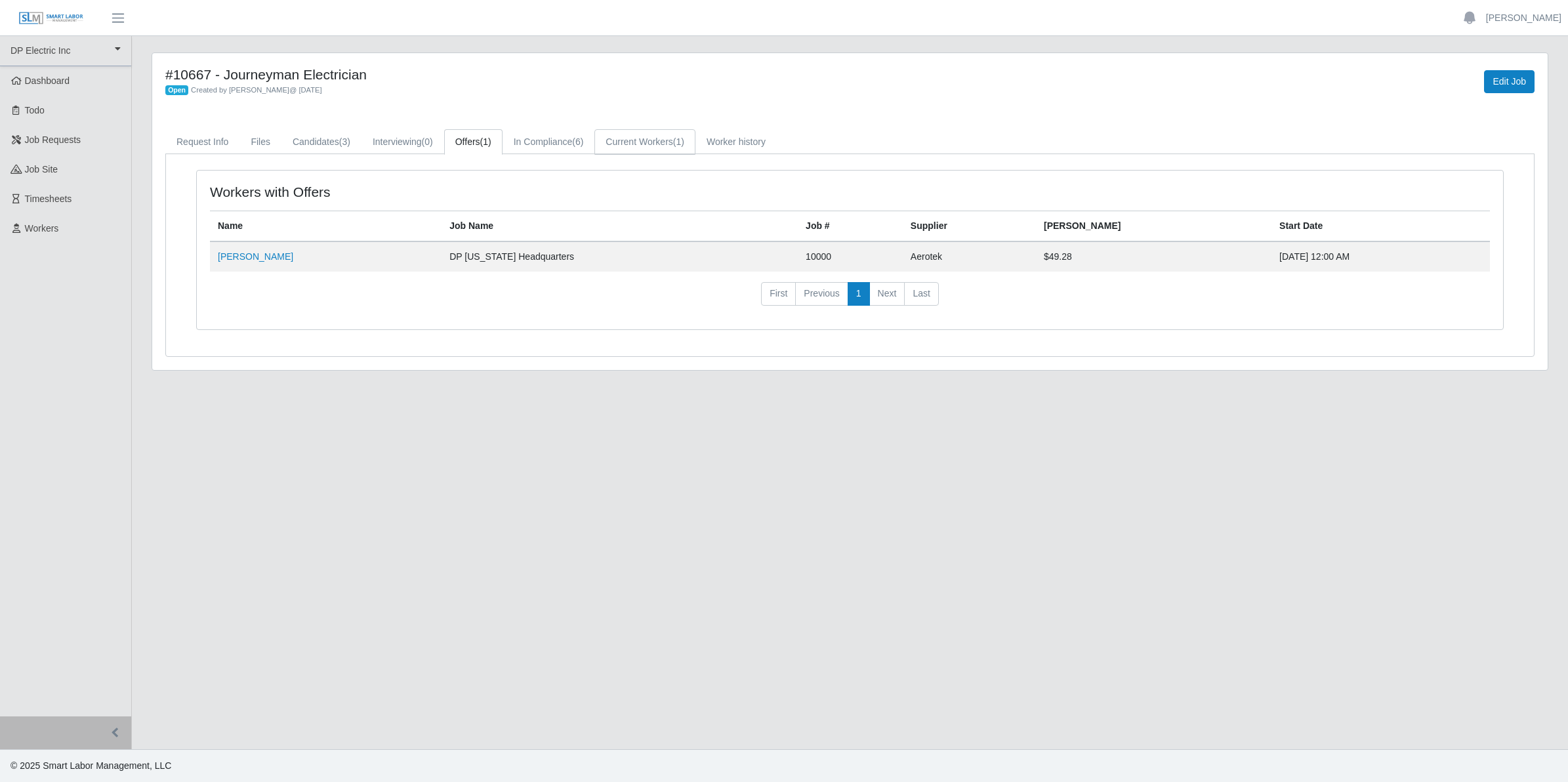
click at [642, 149] on link "Current Workers (1)" at bounding box center [645, 142] width 101 height 26
click at [526, 138] on link "In Compliance (6)" at bounding box center [549, 142] width 93 height 26
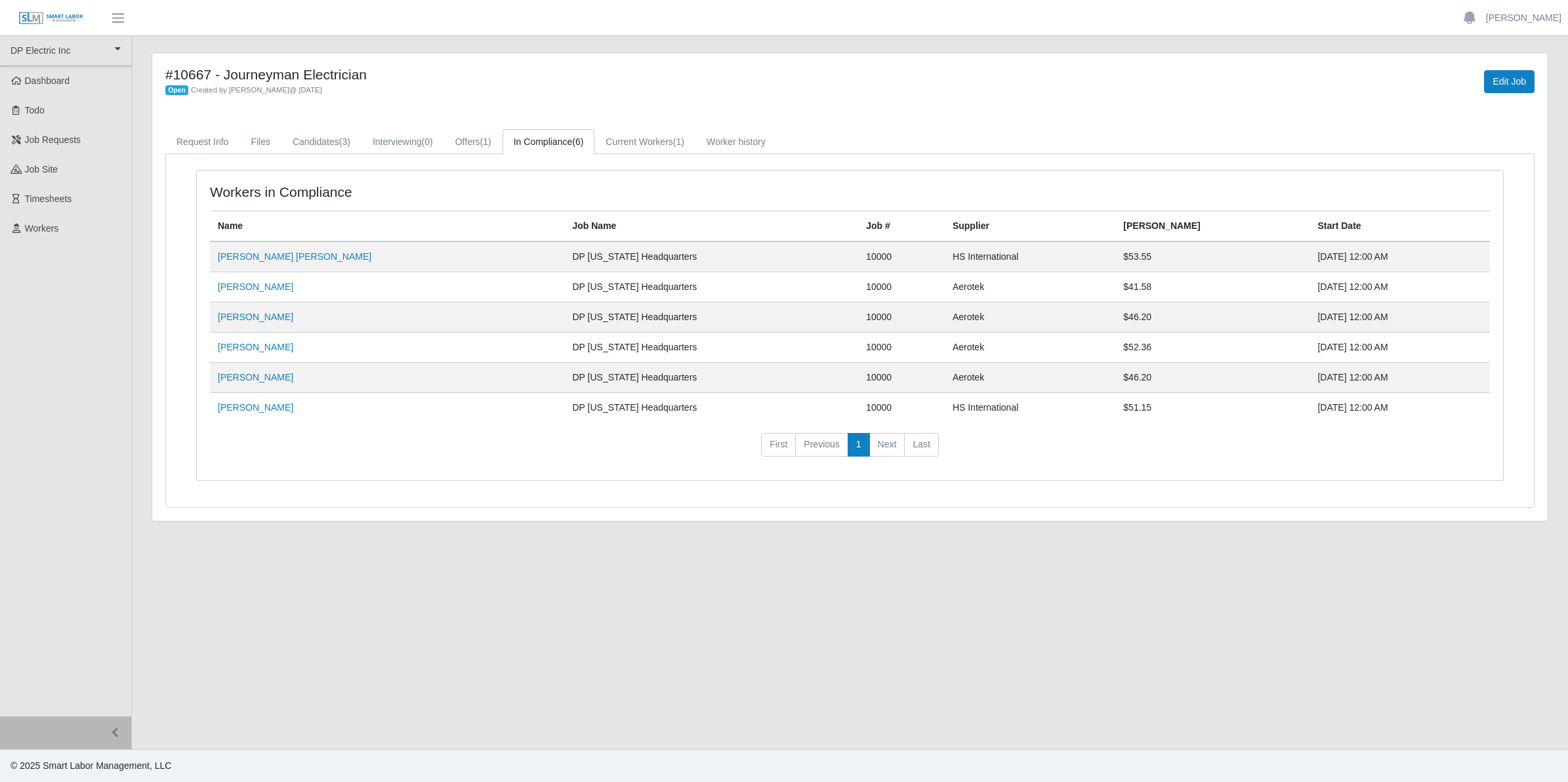
click at [563, 42] on main "#10667 - Journeyman Electrician Open Created by [PERSON_NAME] @ [DATE] Edit Job…" at bounding box center [850, 393] width 1437 height 713
